Goal: Transaction & Acquisition: Download file/media

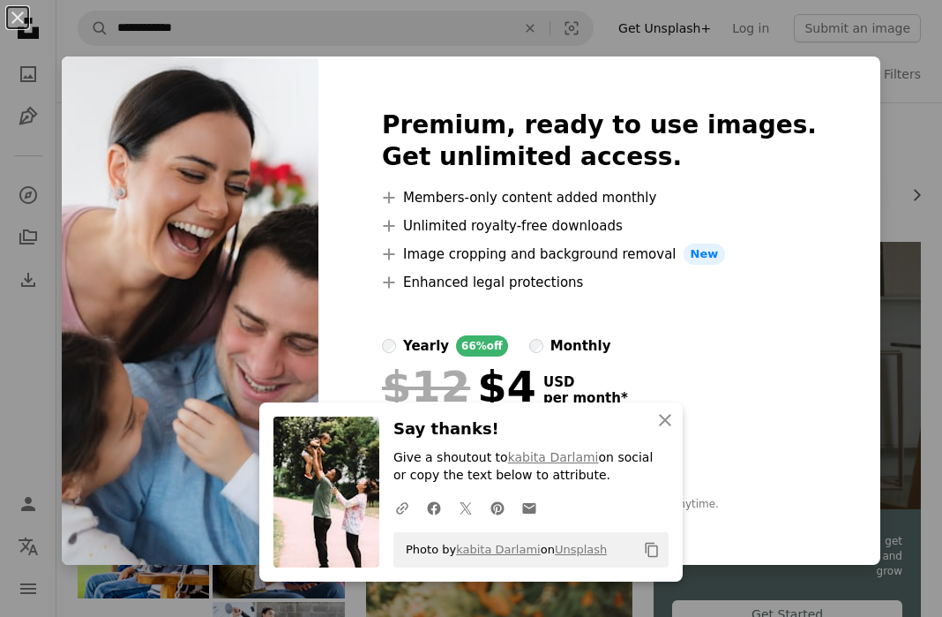
scroll to position [706, 0]
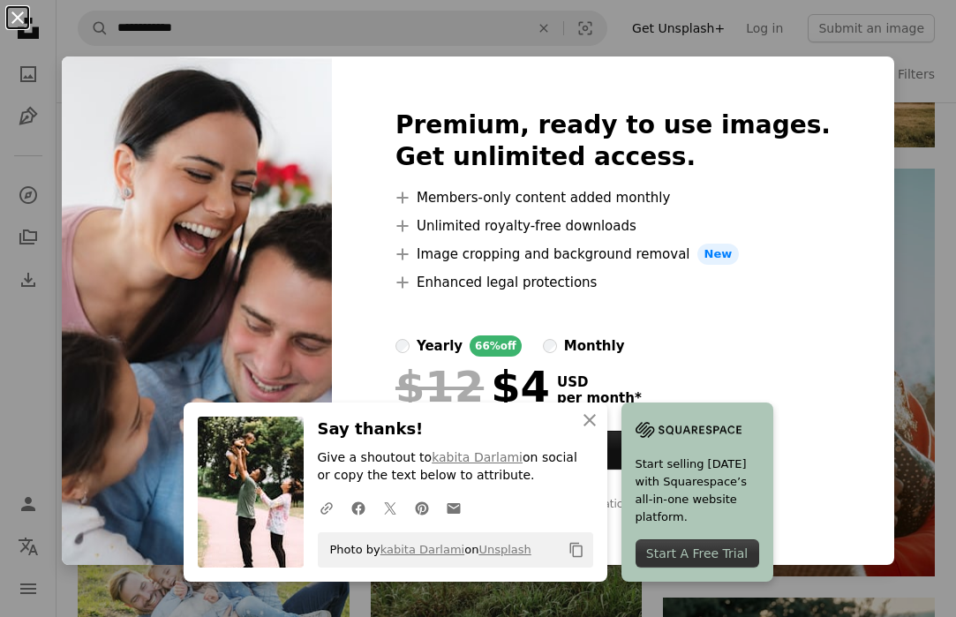
click at [21, 17] on button "An X shape" at bounding box center [17, 17] width 21 height 21
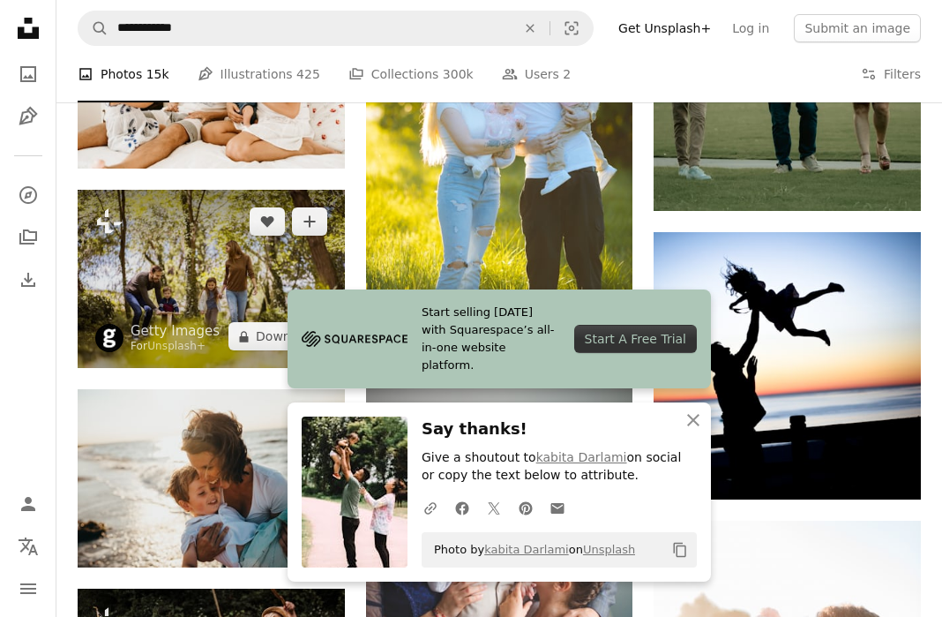
scroll to position [1324, 0]
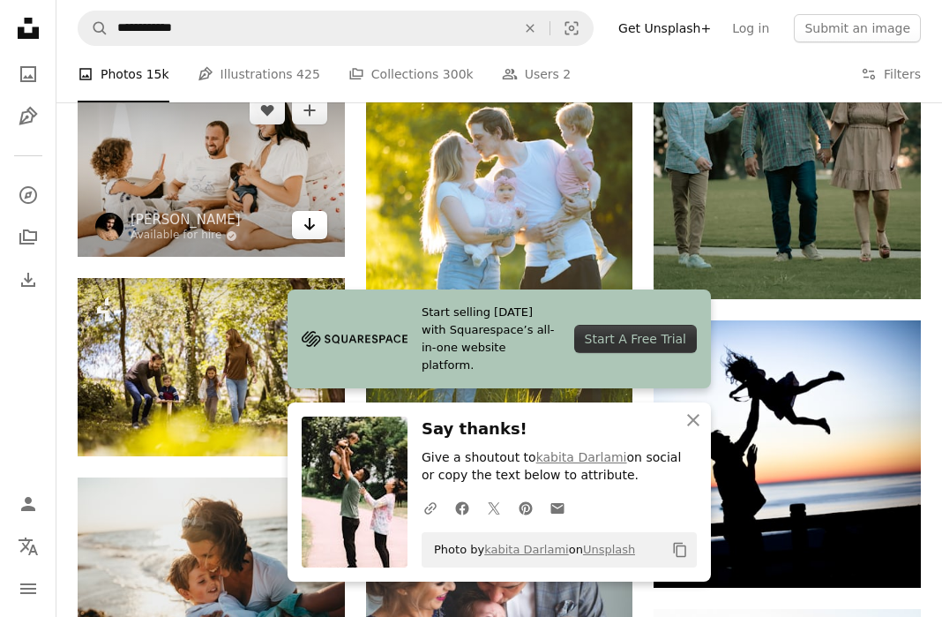
click at [307, 221] on icon "Arrow pointing down" at bounding box center [310, 224] width 14 height 21
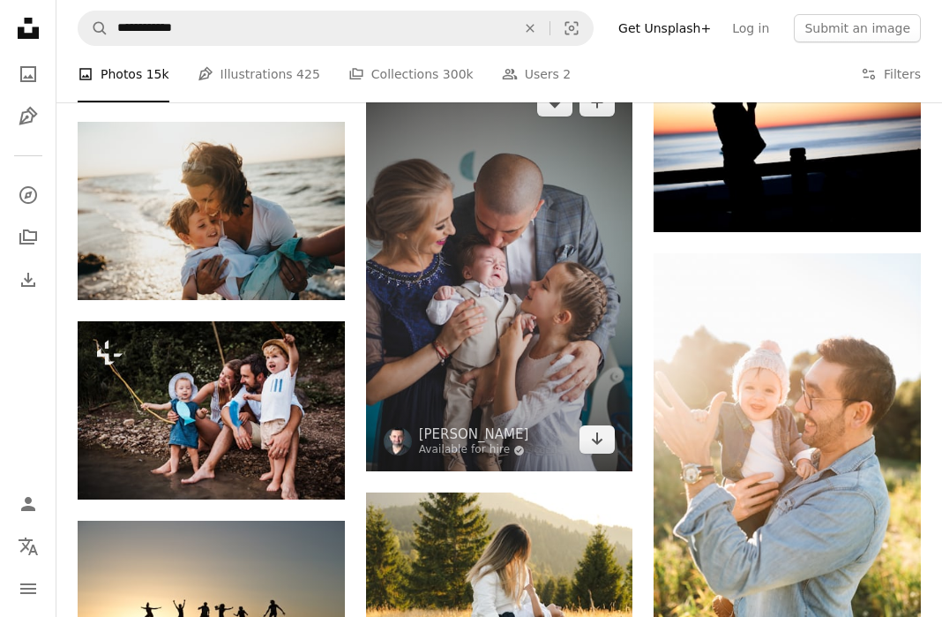
scroll to position [1765, 0]
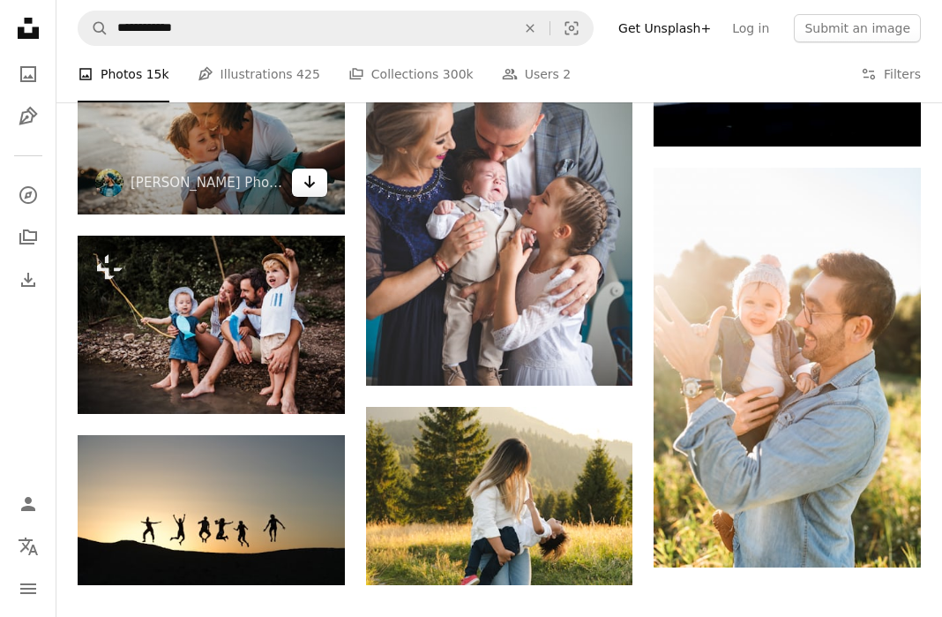
click at [318, 186] on link "Arrow pointing down" at bounding box center [309, 183] width 35 height 28
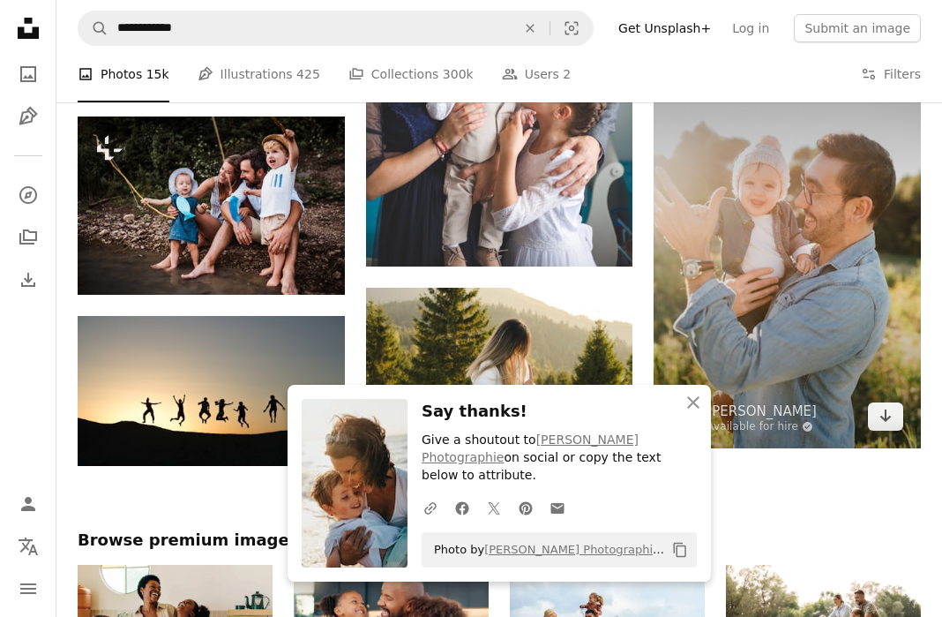
scroll to position [1853, 0]
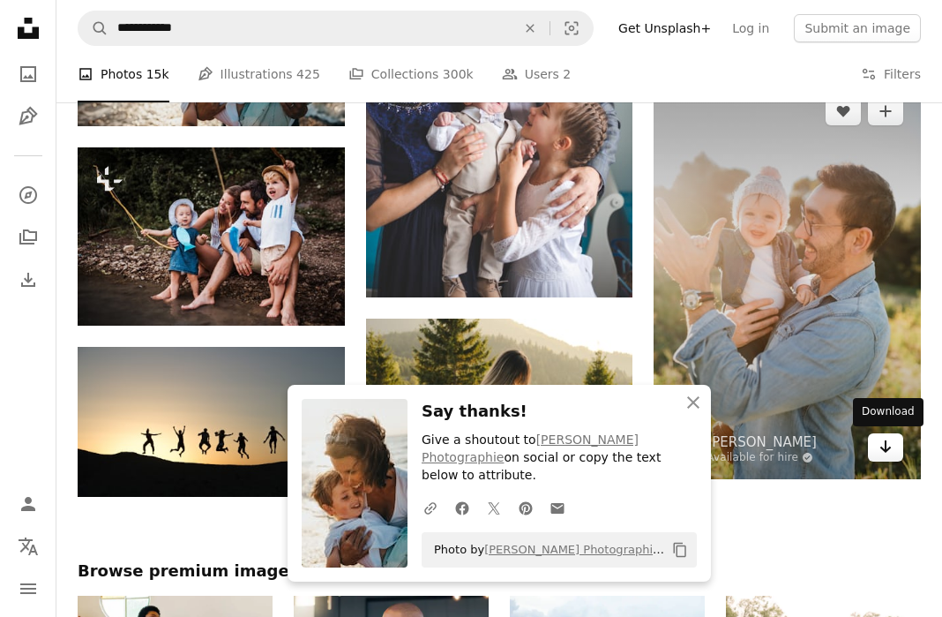
click at [895, 442] on link "Arrow pointing down" at bounding box center [885, 447] width 35 height 28
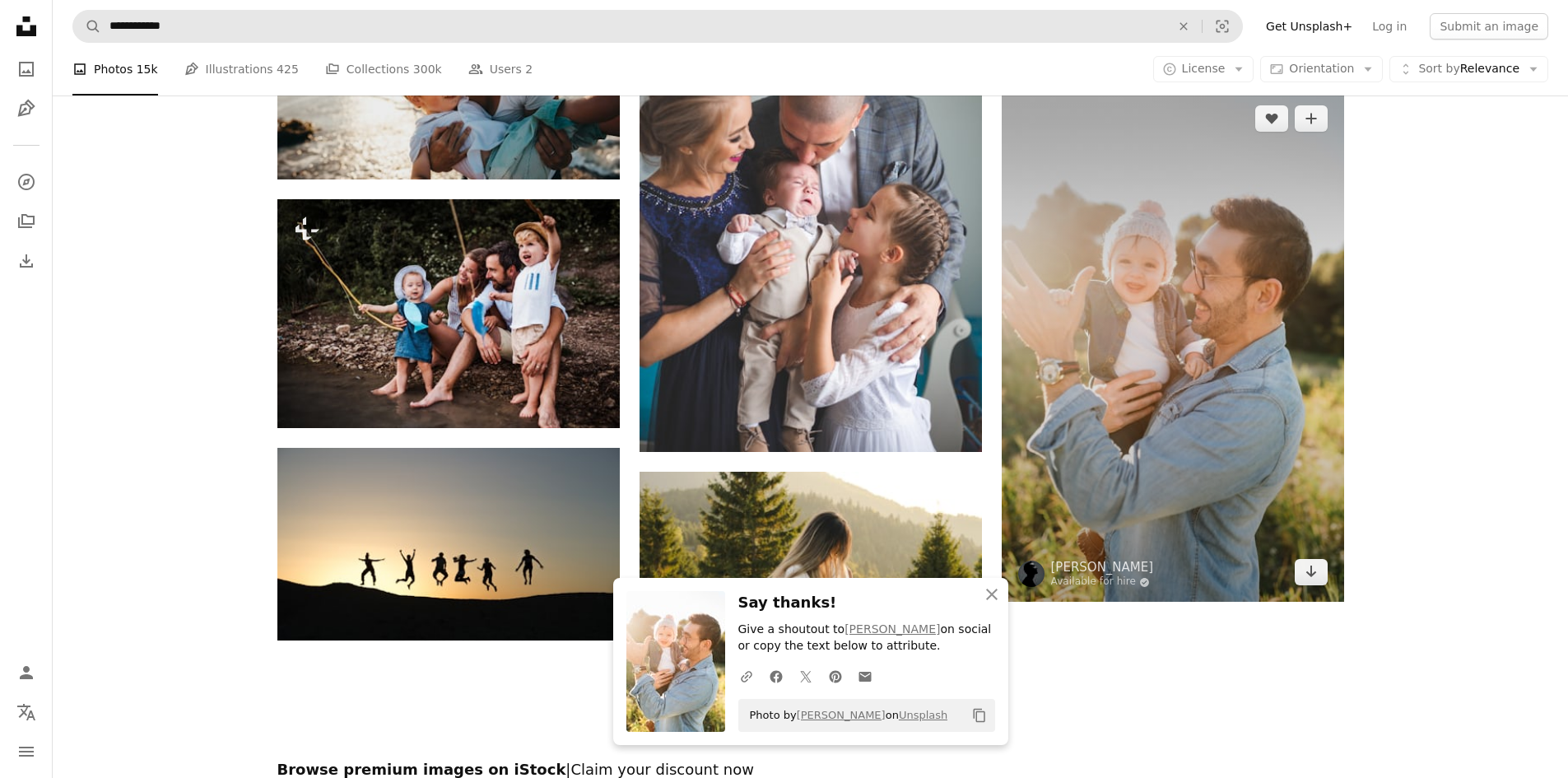
scroll to position [2189, 0]
